Goal: Information Seeking & Learning: Check status

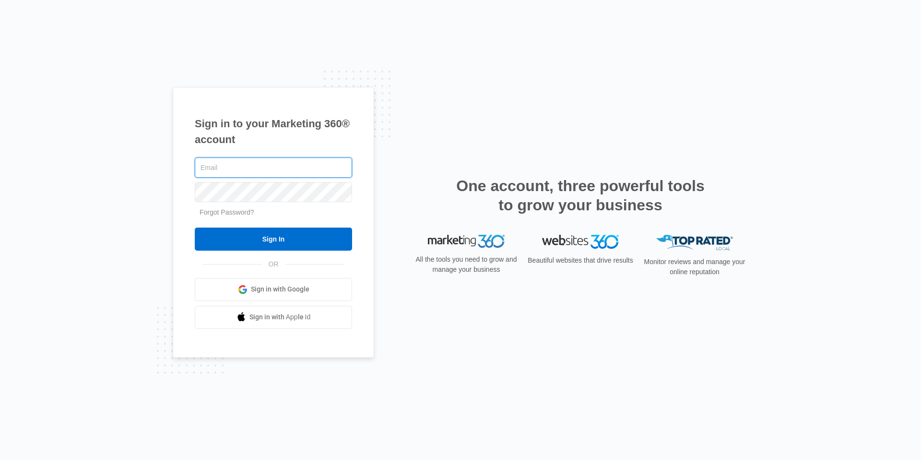
type input "[EMAIL_ADDRESS][DOMAIN_NAME]"
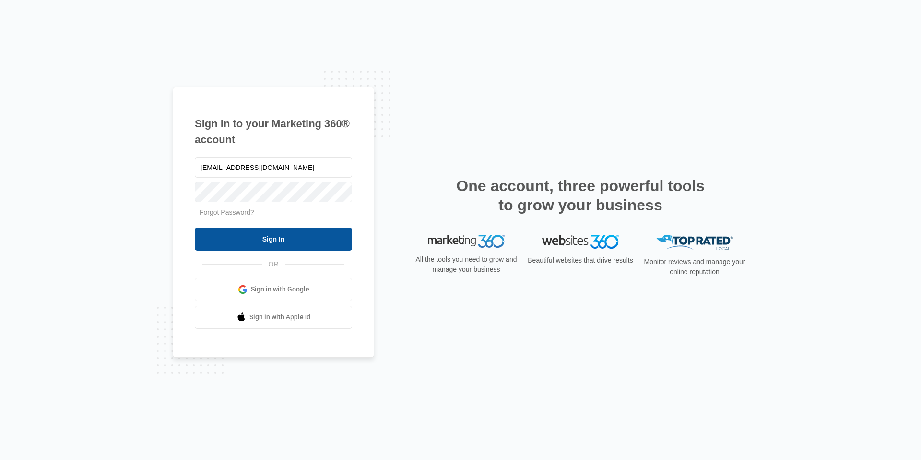
drag, startPoint x: 0, startPoint y: 0, endPoint x: 261, endPoint y: 235, distance: 350.9
click at [261, 235] on input "Sign In" at bounding box center [273, 238] width 157 height 23
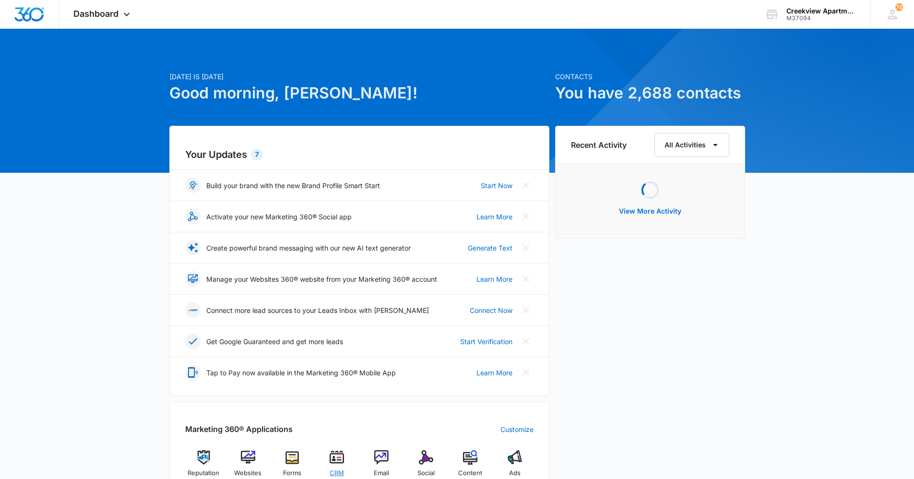
click at [341, 461] on img at bounding box center [337, 457] width 14 height 14
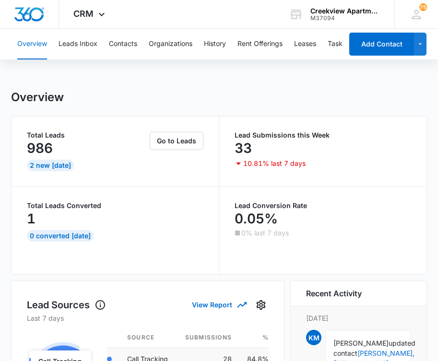
click at [247, 354] on td "84.8%" at bounding box center [253, 359] width 29 height 22
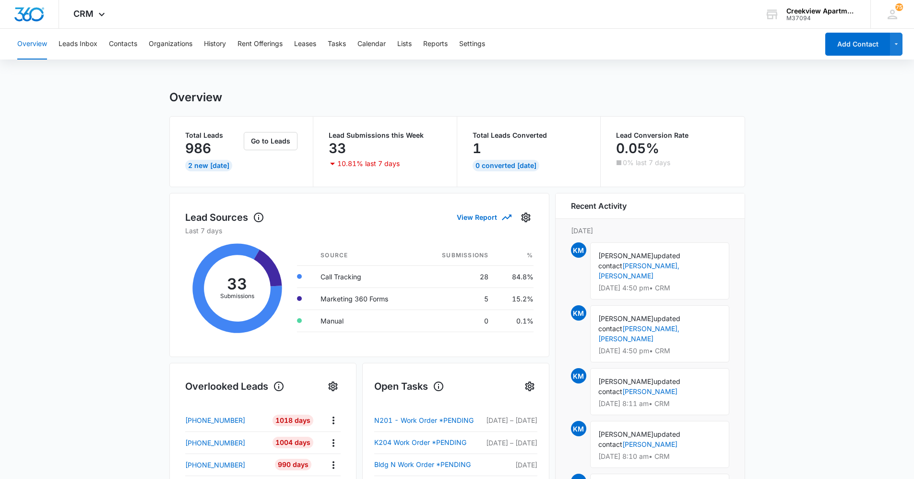
click at [145, 298] on main "Overview Total Leads 986 2 New Today Go to Leads Lead Submissions this Week 33 …" at bounding box center [457, 459] width 914 height 738
click at [102, 280] on main "Overview Total Leads 986 2 New Today Go to Leads Lead Submissions this Week 33 …" at bounding box center [457, 459] width 914 height 738
click at [99, 410] on main "Overview Total Leads 986 2 New Today Go to Leads Lead Submissions this Week 33 …" at bounding box center [457, 459] width 914 height 738
click at [179, 307] on div "Lead Sources View Report Last 7 days 33 Submissions Source Submissions % Call T…" at bounding box center [359, 275] width 380 height 164
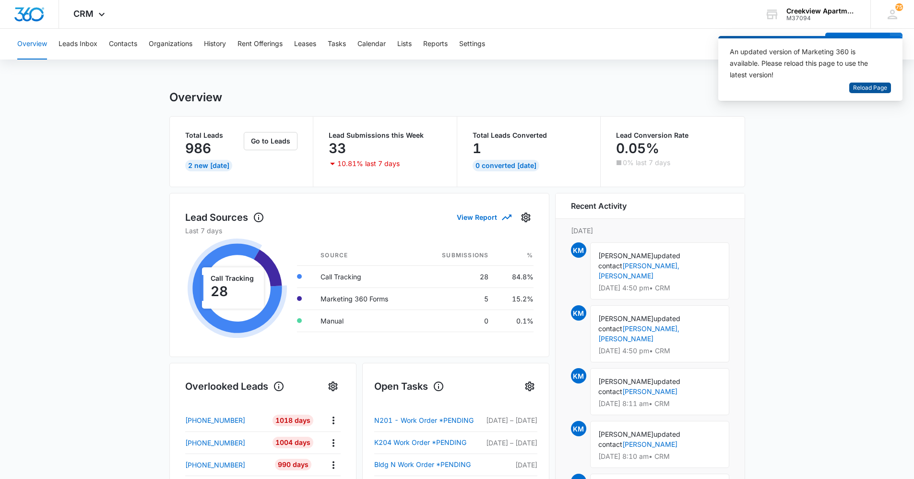
click at [871, 92] on span "Reload Page" at bounding box center [870, 87] width 34 height 9
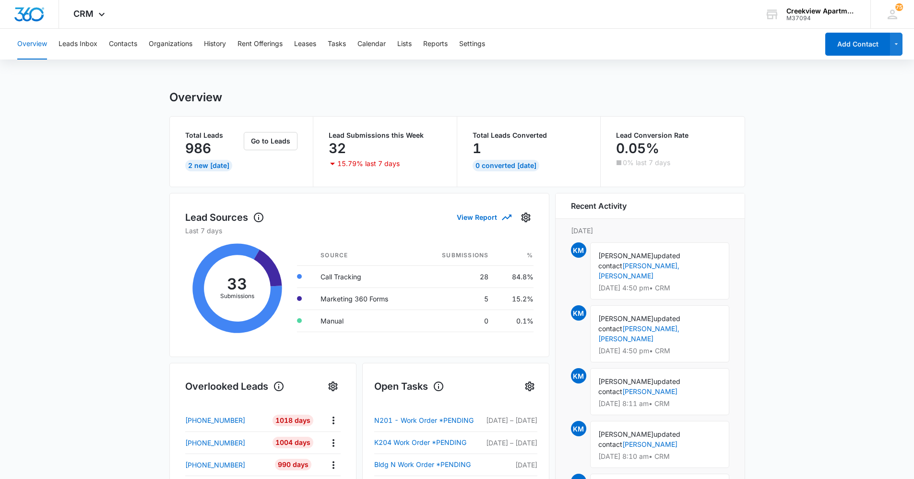
click at [48, 248] on main "Overview Total Leads 986 2 New Today Go to Leads Lead Submissions this Week 32 …" at bounding box center [457, 459] width 914 height 738
drag, startPoint x: 55, startPoint y: 368, endPoint x: 61, endPoint y: 368, distance: 6.3
click at [59, 368] on main "Overview Total Leads 986 2 New Today Go to Leads Lead Submissions this Week 32 …" at bounding box center [457, 459] width 914 height 738
click at [59, 334] on main "Overview Total Leads 986 2 New Today Go to Leads Lead Submissions this Week 32 …" at bounding box center [457, 459] width 914 height 738
click at [124, 432] on main "Overview Total Leads 986 2 New Today Go to Leads Lead Submissions this Week 32 …" at bounding box center [457, 459] width 914 height 738
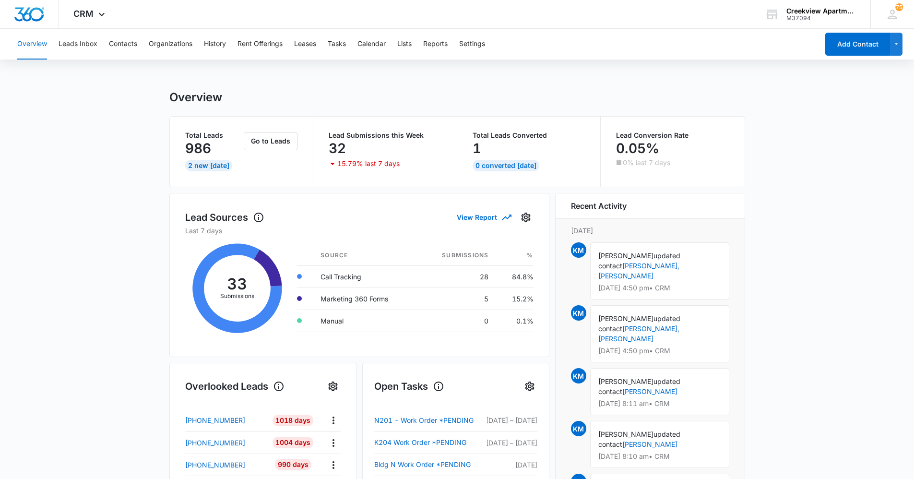
click at [29, 279] on main "Overview Total Leads 986 2 New Today Go to Leads Lead Submissions this Week 32 …" at bounding box center [457, 459] width 914 height 738
click at [116, 363] on main "Overview Total Leads 986 2 New Today Go to Leads Lead Submissions this Week 32 …" at bounding box center [457, 459] width 914 height 738
click at [33, 288] on main "Overview Total Leads 986 2 New Today Go to Leads Lead Submissions this Week 32 …" at bounding box center [457, 459] width 914 height 738
click at [101, 397] on main "Overview Total Leads 986 2 New Today Go to Leads Lead Submissions this Week 32 …" at bounding box center [457, 459] width 914 height 738
click at [816, 242] on main "Overview Total Leads 986 2 New Today Go to Leads Lead Submissions this Week 32 …" at bounding box center [457, 459] width 914 height 738
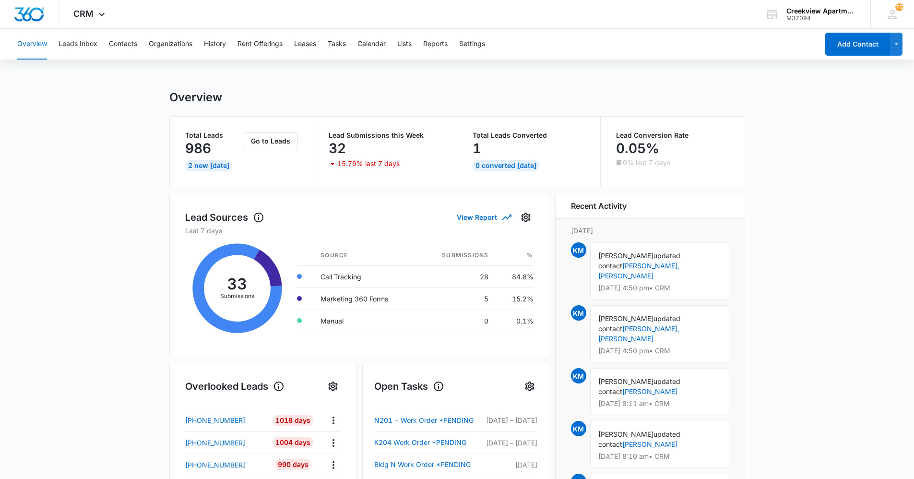
click at [102, 232] on main "Overview Total Leads 986 2 New Today Go to Leads Lead Submissions this Week 32 …" at bounding box center [457, 459] width 914 height 738
click at [137, 340] on main "Overview Total Leads 986 2 New Today Go to Leads Lead Submissions this Week 32 …" at bounding box center [457, 459] width 914 height 738
click at [99, 329] on main "Overview Total Leads 986 2 New Today Go to Leads Lead Submissions this Week 32 …" at bounding box center [457, 459] width 914 height 738
click at [795, 374] on main "Overview Total Leads 986 2 New Today Go to Leads Lead Submissions this Week 32 …" at bounding box center [457, 459] width 914 height 738
click at [812, 261] on main "Overview Total Leads 986 2 New Today Go to Leads Lead Submissions this Week 32 …" at bounding box center [457, 459] width 914 height 738
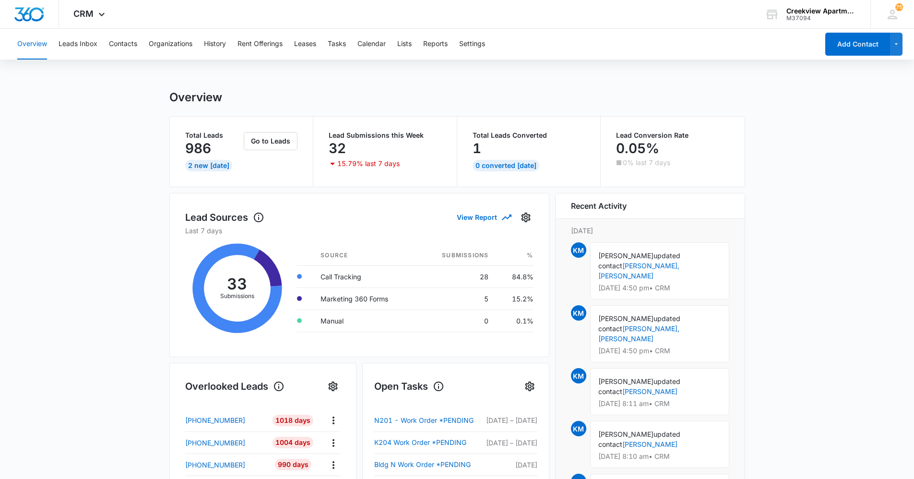
click at [153, 244] on main "Overview Total Leads 986 2 New Today Go to Leads Lead Submissions this Week 32 …" at bounding box center [457, 459] width 914 height 738
